Goal: Task Accomplishment & Management: Manage account settings

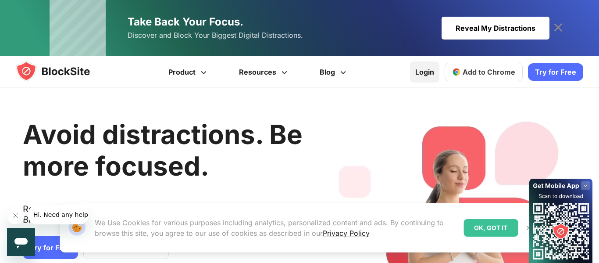
click at [427, 77] on link "Login" at bounding box center [424, 71] width 29 height 21
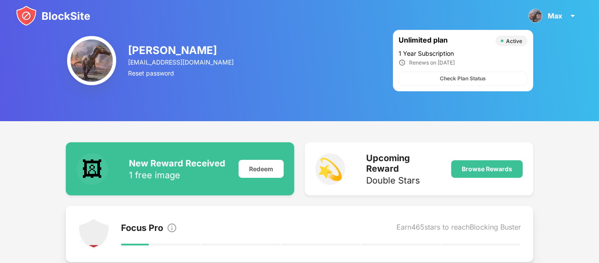
click at [49, 12] on img at bounding box center [53, 15] width 75 height 21
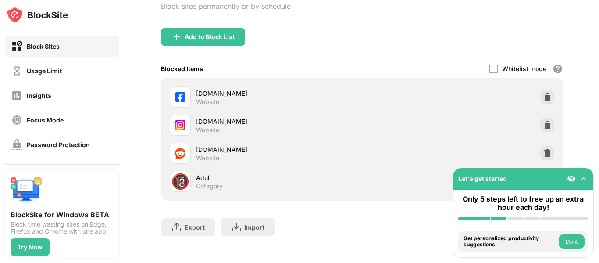
scroll to position [81, 0]
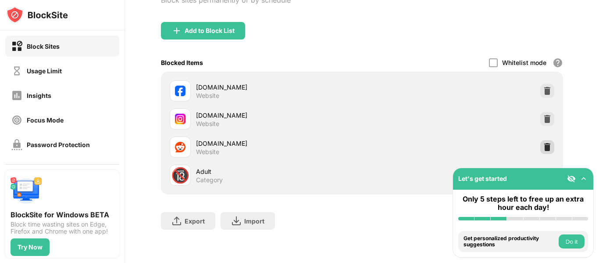
click at [550, 145] on img at bounding box center [547, 147] width 9 height 9
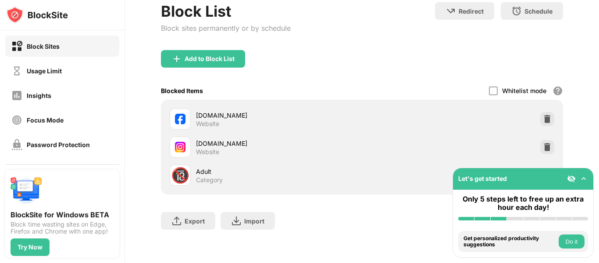
scroll to position [53, 0]
